Goal: Transaction & Acquisition: Obtain resource

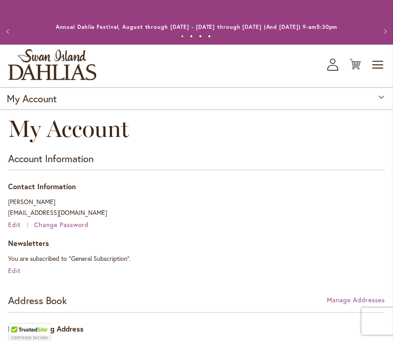
click at [381, 61] on span "Toggle Nav" at bounding box center [379, 65] width 14 height 18
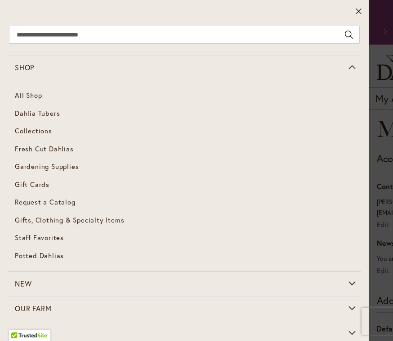
click at [55, 108] on span "Dahlia Tubers" at bounding box center [37, 112] width 45 height 9
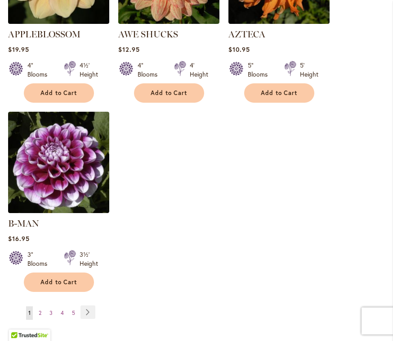
scroll to position [1214, 0]
click at [64, 306] on link "Page 4" at bounding box center [63, 313] width 8 height 14
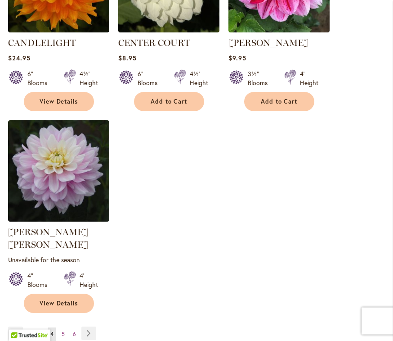
scroll to position [1205, 0]
click at [93, 326] on link "Page Next" at bounding box center [88, 333] width 15 height 14
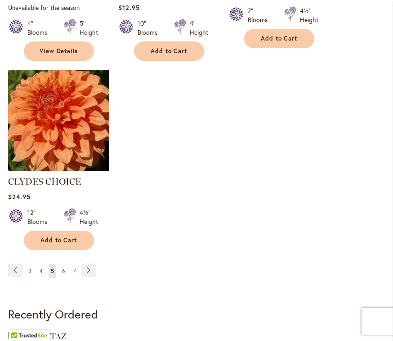
scroll to position [1280, 0]
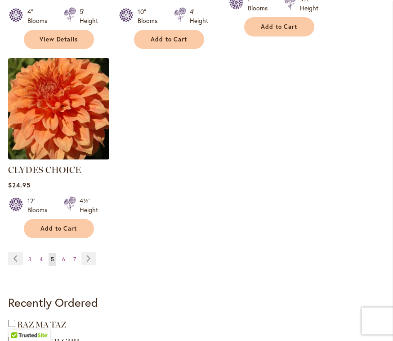
click at [89, 252] on link "Page Next" at bounding box center [88, 259] width 15 height 14
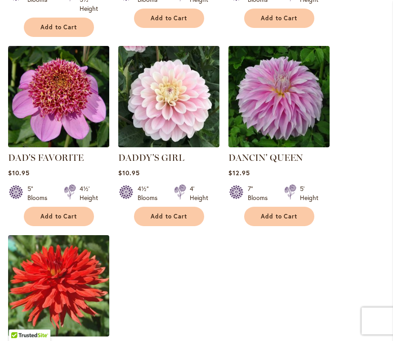
scroll to position [1112, 0]
click at [148, 152] on link "DADDY'S GIRL" at bounding box center [151, 157] width 66 height 11
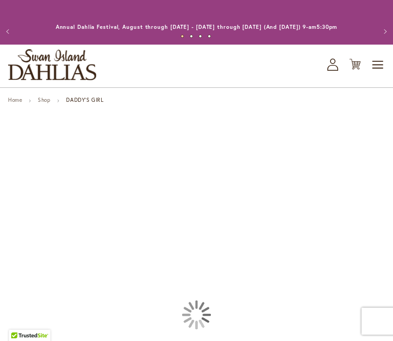
type input "******"
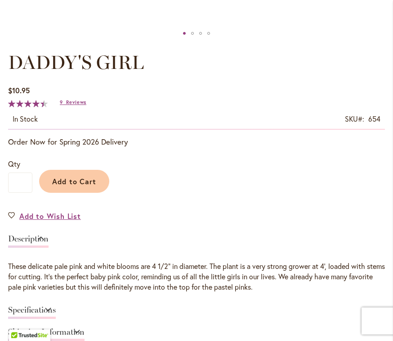
scroll to position [485, 0]
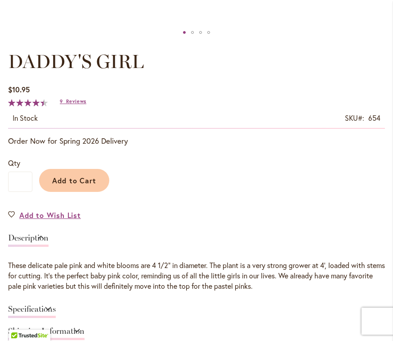
click at [52, 215] on span "Add to Wish List" at bounding box center [50, 215] width 62 height 10
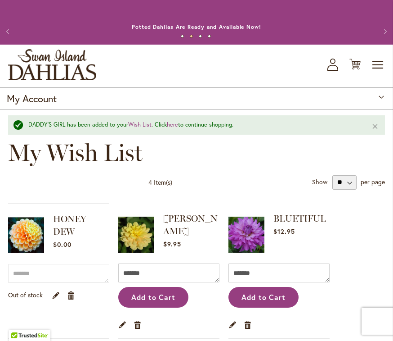
click at [380, 65] on span "Toggle Nav" at bounding box center [379, 65] width 14 height 18
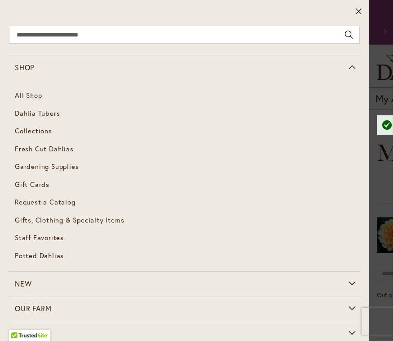
click at [53, 112] on span "Dahlia Tubers" at bounding box center [37, 112] width 45 height 9
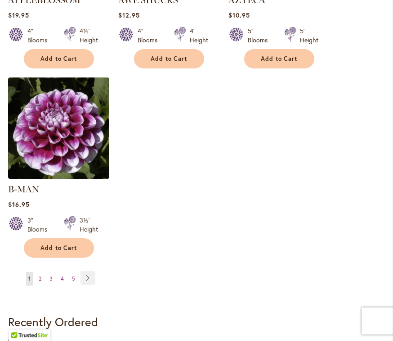
scroll to position [1249, 0]
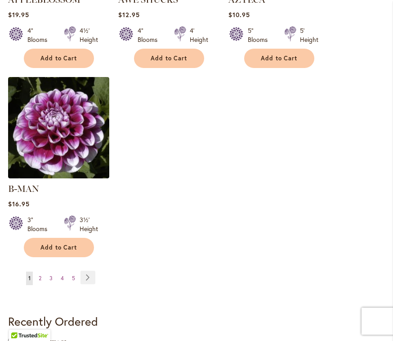
click at [75, 271] on link "Page 5" at bounding box center [74, 278] width 8 height 14
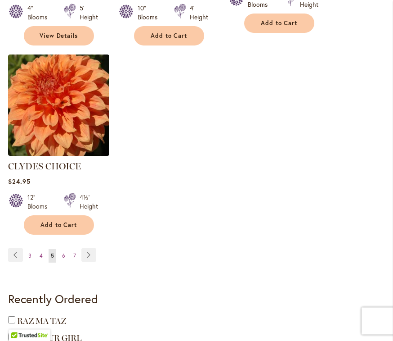
scroll to position [1284, 0]
click at [65, 249] on link "Page 6" at bounding box center [64, 256] width 8 height 14
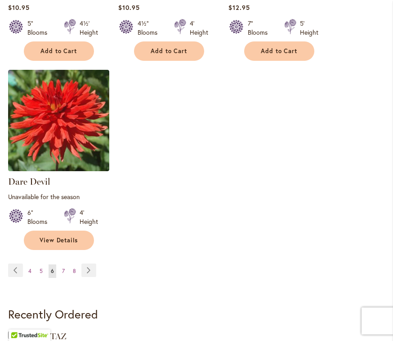
scroll to position [1278, 0]
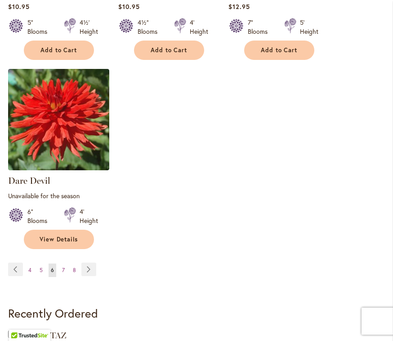
click at [91, 262] on link "Page Next" at bounding box center [88, 269] width 15 height 14
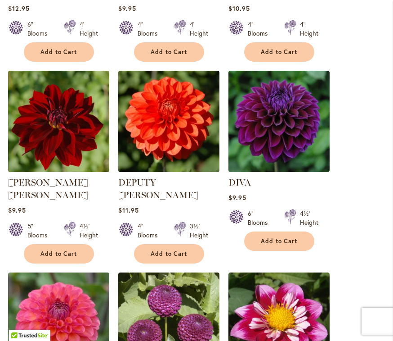
scroll to position [484, 0]
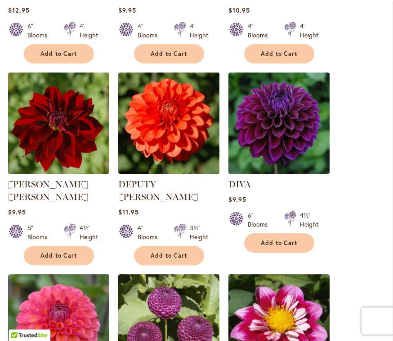
click at [249, 181] on link "DIVA" at bounding box center [240, 184] width 23 height 11
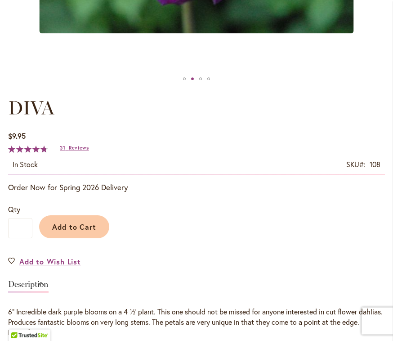
scroll to position [447, 0]
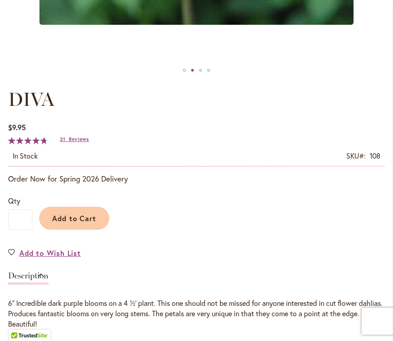
click at [44, 248] on span "Add to Wish List" at bounding box center [50, 253] width 62 height 10
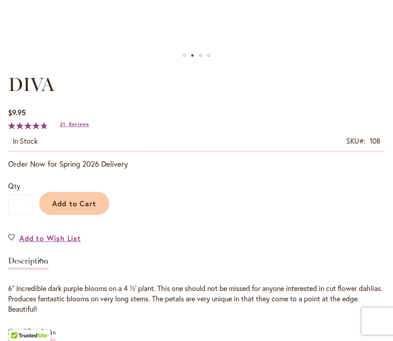
scroll to position [462, 0]
type input "******"
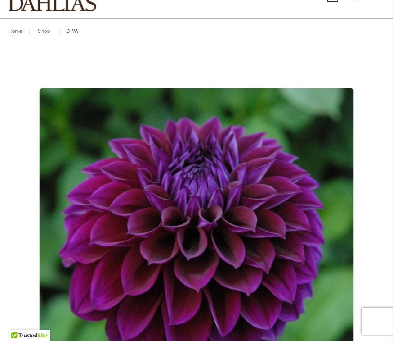
scroll to position [68, 0]
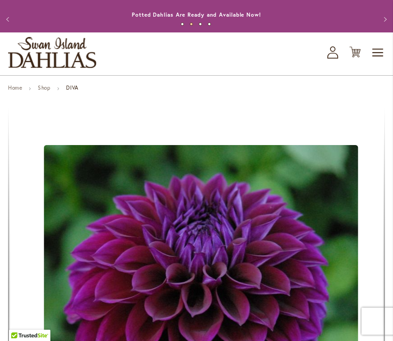
scroll to position [0, 0]
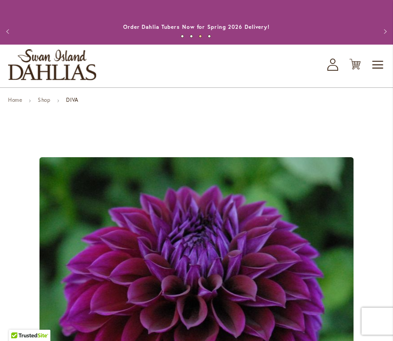
click at [45, 103] on link "Shop" at bounding box center [44, 99] width 13 height 7
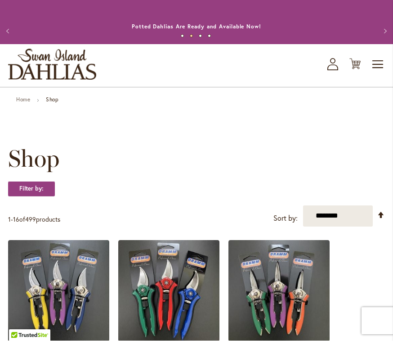
scroll to position [0, 0]
click at [368, 62] on div "Toggle Nav Shop All Shop Dahlia Tubers Collections Fresh Cut Dahlias Gardening …" at bounding box center [196, 65] width 393 height 43
click at [373, 62] on span "Toggle Nav" at bounding box center [379, 64] width 14 height 18
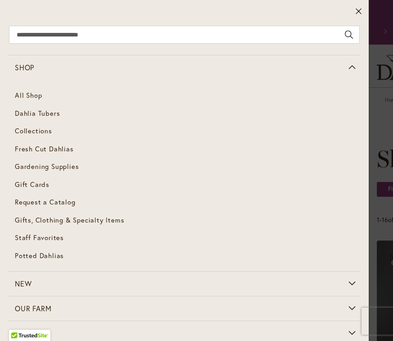
click at [30, 116] on span "Dahlia Tubers" at bounding box center [37, 112] width 45 height 9
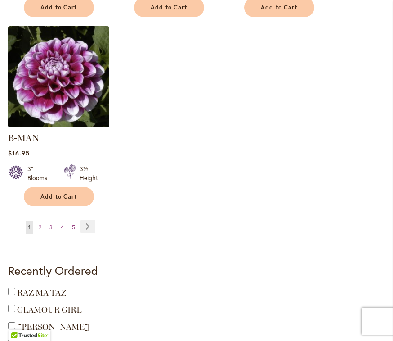
scroll to position [1300, 0]
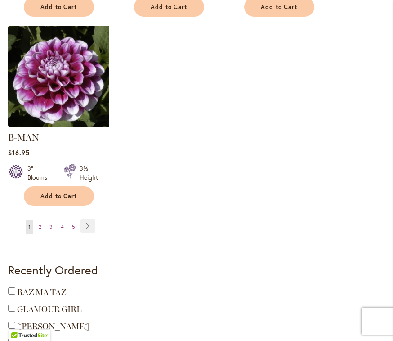
click at [83, 219] on link "Page Next" at bounding box center [88, 226] width 15 height 14
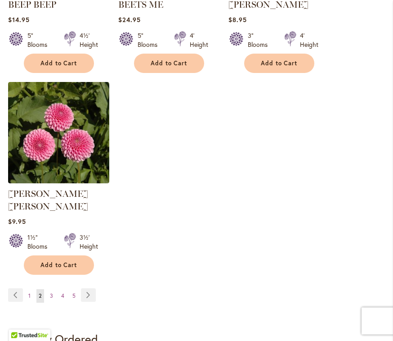
scroll to position [1231, 0]
click at [65, 289] on link "Page 4" at bounding box center [63, 296] width 8 height 14
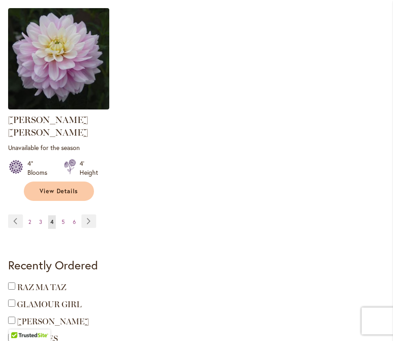
scroll to position [1318, 0]
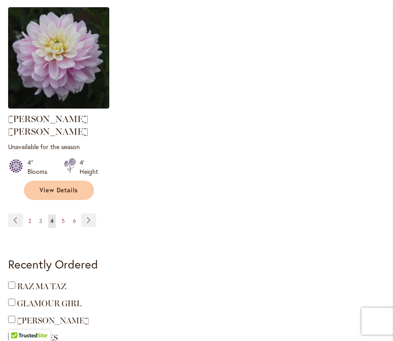
click at [77, 214] on link "Page 6" at bounding box center [75, 221] width 8 height 14
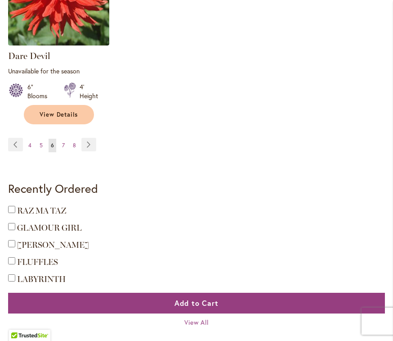
scroll to position [1404, 0]
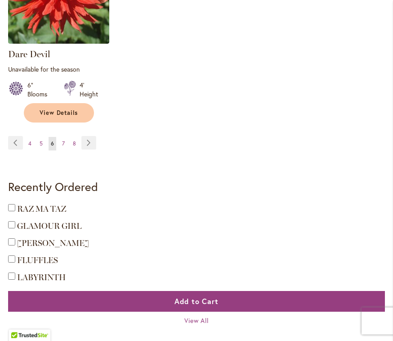
click at [88, 136] on link "Page Next" at bounding box center [88, 143] width 15 height 14
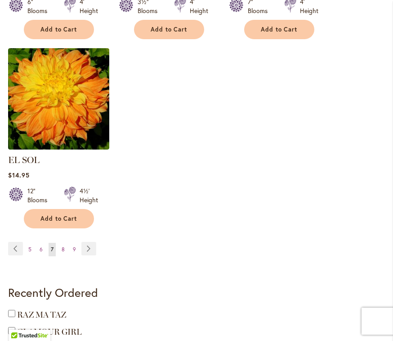
scroll to position [1279, 0]
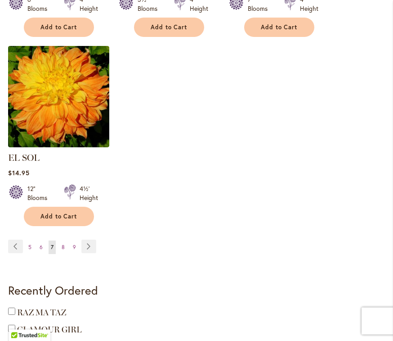
click at [88, 240] on link "Page Next" at bounding box center [88, 247] width 15 height 14
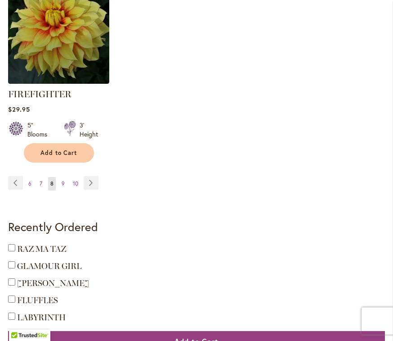
scroll to position [1374, 0]
click at [87, 178] on link "Page Next" at bounding box center [91, 183] width 15 height 14
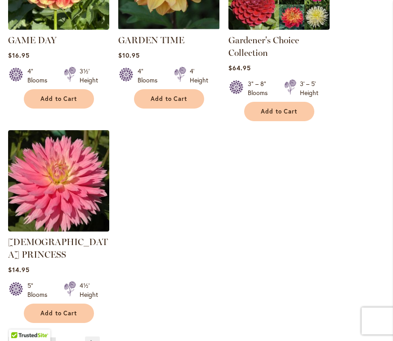
scroll to position [1233, 0]
click at [92, 336] on link "Page Next" at bounding box center [92, 343] width 15 height 14
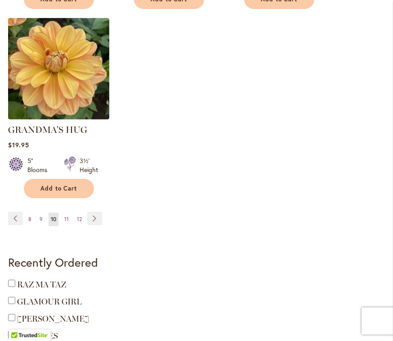
scroll to position [1308, 0]
click at [95, 212] on link "Page Next" at bounding box center [94, 219] width 15 height 14
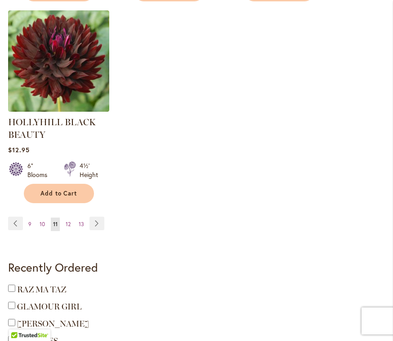
scroll to position [1337, 0]
click at [97, 220] on link "Page Next" at bounding box center [97, 224] width 15 height 14
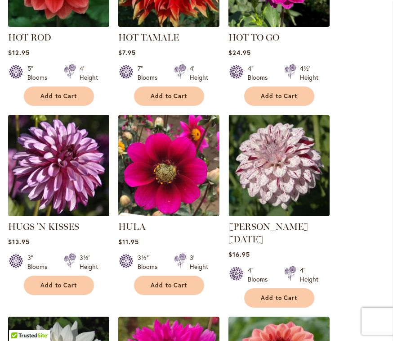
scroll to position [820, 0]
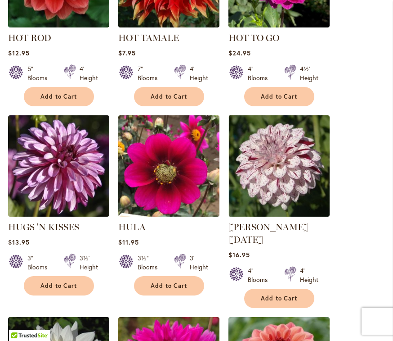
click at [287, 225] on link "[PERSON_NAME] [DATE]" at bounding box center [269, 232] width 80 height 23
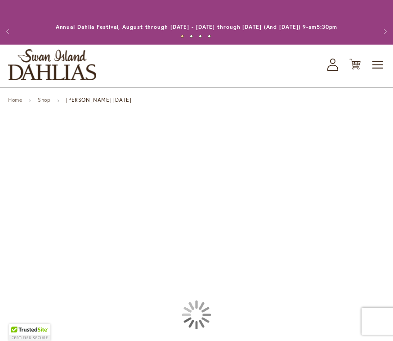
type input "******"
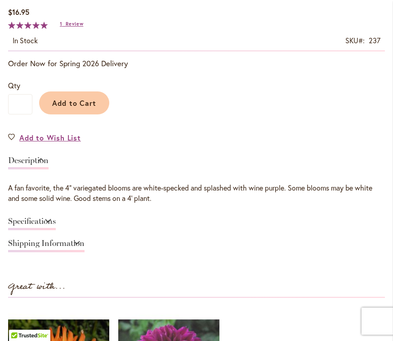
scroll to position [561, 0]
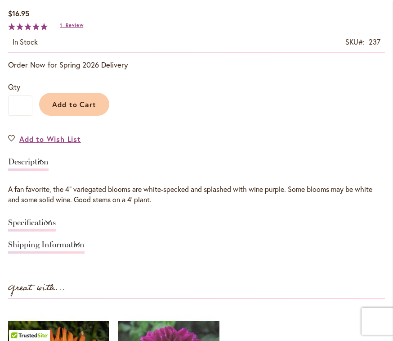
click at [35, 140] on span "Add to Wish List" at bounding box center [50, 139] width 62 height 10
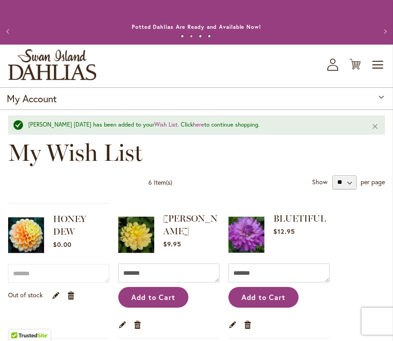
click at [333, 65] on icon "My Account" at bounding box center [333, 65] width 11 height 12
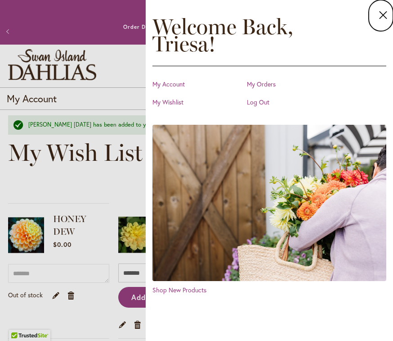
click at [146, 63] on dialog "Close Welcome Back, Triesa ! My Account My Orders My Wishlist Log Out Shop New …" at bounding box center [270, 170] width 248 height 341
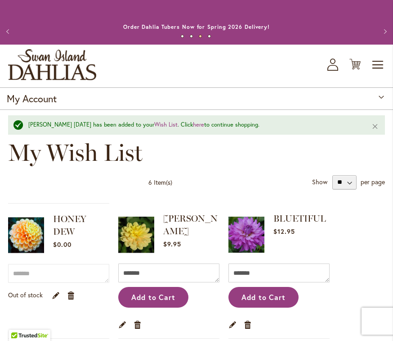
click at [381, 64] on span "Toggle Nav" at bounding box center [379, 65] width 14 height 18
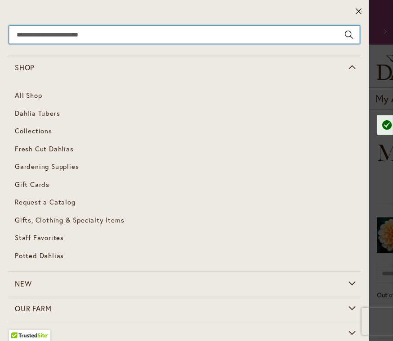
click at [59, 37] on input "Search" at bounding box center [184, 35] width 351 height 18
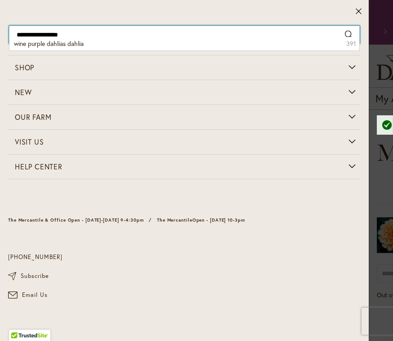
type input "**********"
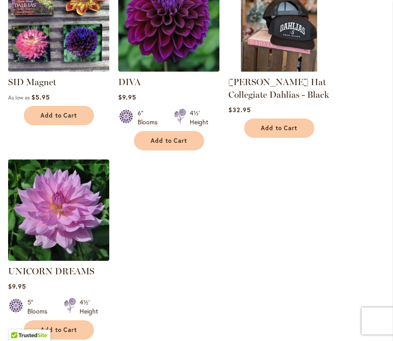
scroll to position [1196, 0]
